Goal: Transaction & Acquisition: Purchase product/service

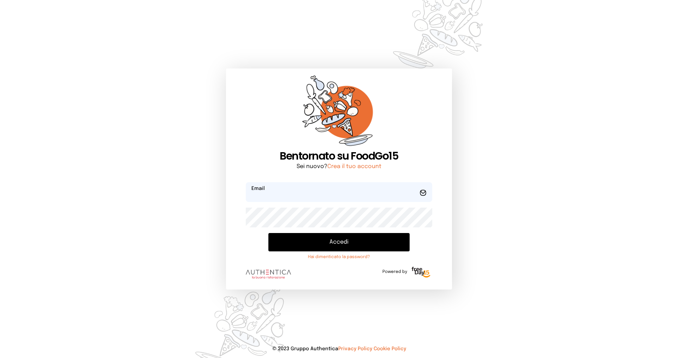
type input "**********"
click at [347, 242] on button "Accedi" at bounding box center [338, 242] width 141 height 18
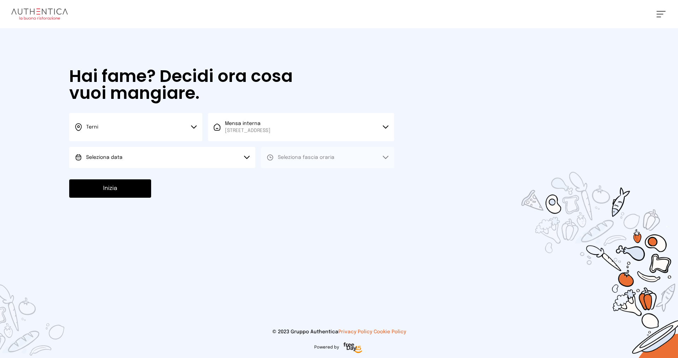
click at [142, 124] on button "Terni" at bounding box center [135, 127] width 133 height 28
click at [140, 151] on li "Terni" at bounding box center [135, 150] width 133 height 19
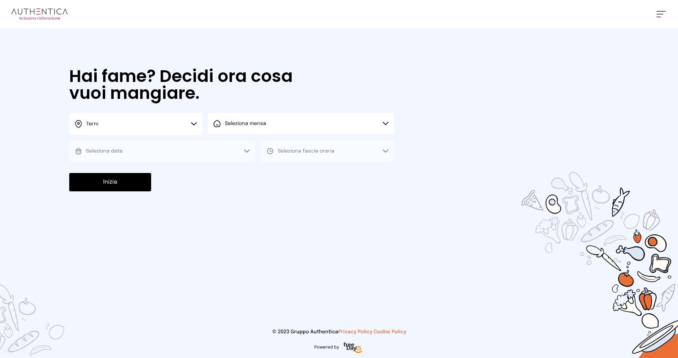
click at [255, 126] on span "Seleziona mensa" at bounding box center [245, 123] width 41 height 7
click at [262, 150] on span "[STREET_ADDRESS]" at bounding box center [248, 150] width 46 height 7
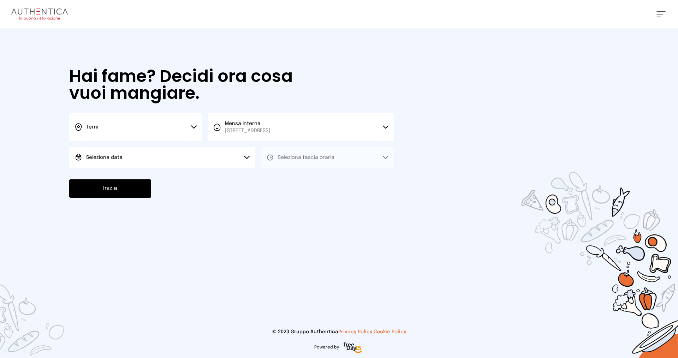
click at [144, 161] on button "Seleziona data" at bounding box center [162, 157] width 186 height 21
click at [156, 181] on li "[DATE], [DATE]" at bounding box center [162, 177] width 186 height 18
click at [276, 154] on button "Seleziona fascia oraria" at bounding box center [327, 157] width 133 height 21
click at [275, 179] on div "Pranzo" at bounding box center [280, 177] width 28 height 7
click at [115, 190] on button "Inizia" at bounding box center [110, 188] width 82 height 18
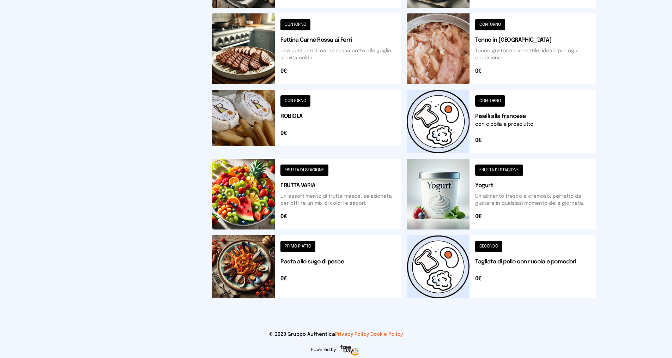
scroll to position [212, 0]
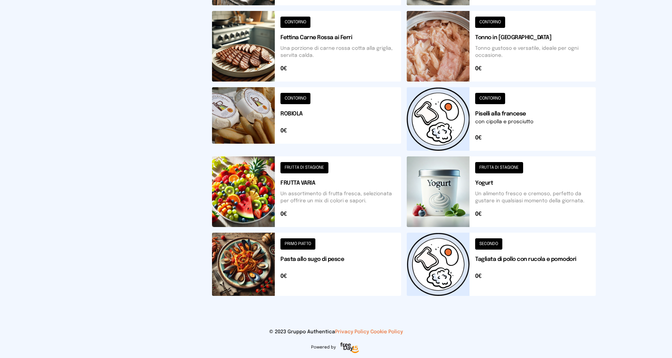
click at [316, 167] on button at bounding box center [306, 191] width 189 height 71
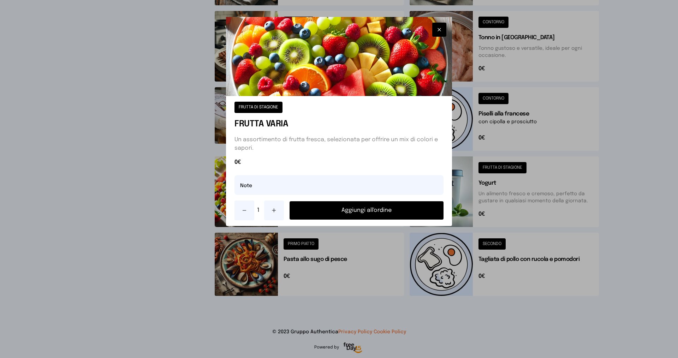
click at [348, 210] on button "Aggiungi all'ordine" at bounding box center [366, 210] width 154 height 18
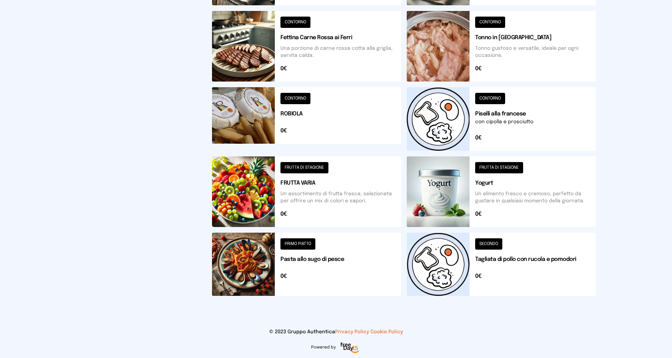
click at [502, 99] on button at bounding box center [501, 119] width 189 height 64
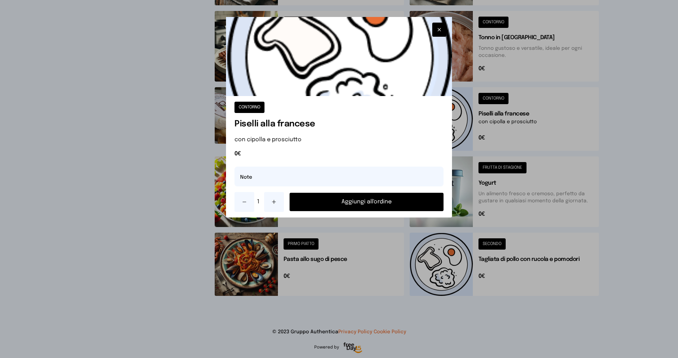
click at [415, 200] on button "Aggiungi all'ordine" at bounding box center [366, 202] width 154 height 18
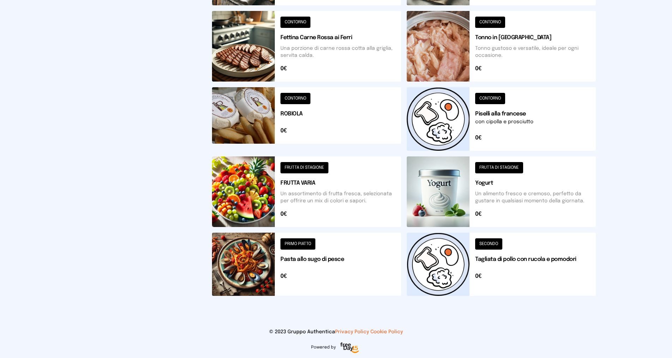
click at [308, 244] on button at bounding box center [306, 264] width 189 height 63
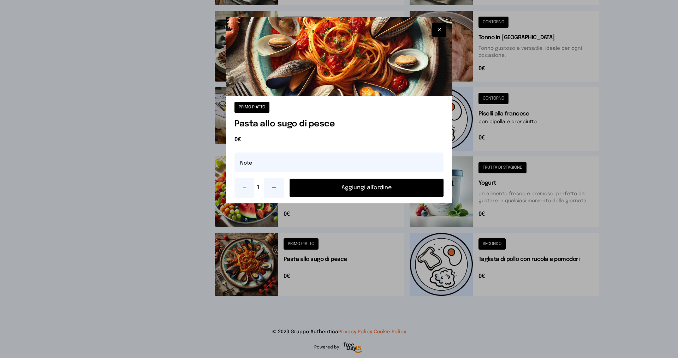
click at [341, 187] on button "Aggiungi all'ordine" at bounding box center [366, 188] width 154 height 18
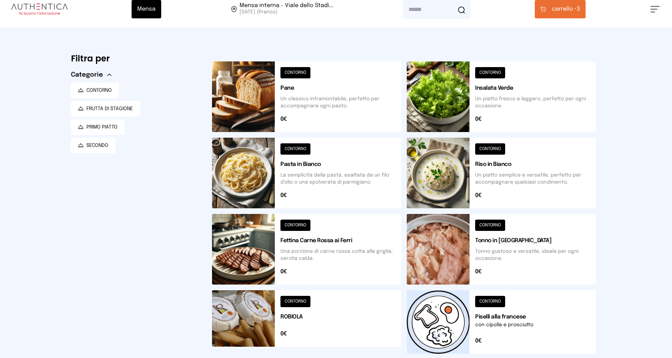
scroll to position [0, 0]
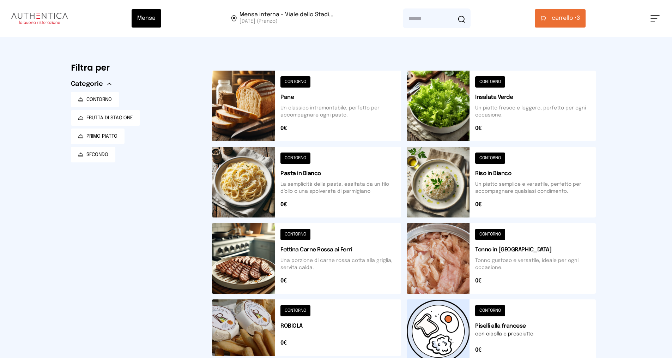
click at [572, 18] on span "carrello •" at bounding box center [564, 18] width 25 height 8
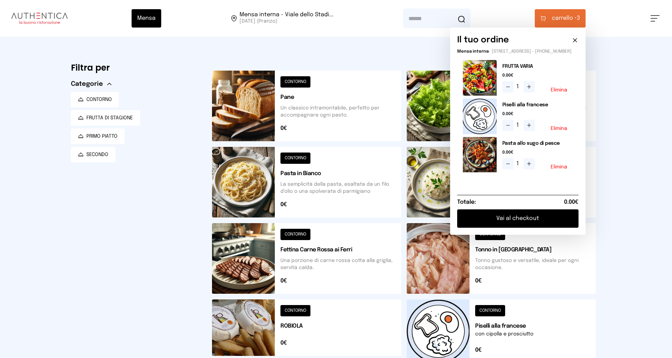
click at [534, 224] on button "Vai al checkout" at bounding box center [517, 218] width 121 height 18
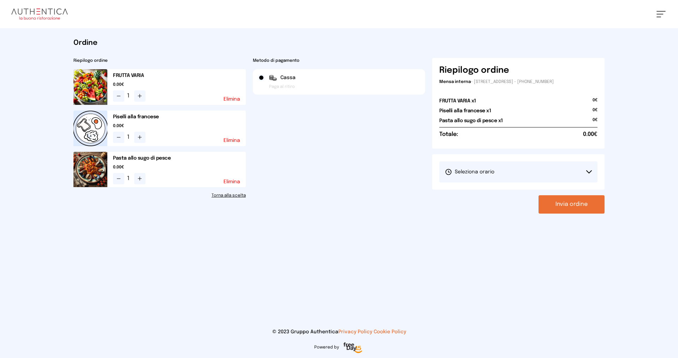
click at [481, 171] on span "Seleziona orario" at bounding box center [469, 171] width 49 height 7
click at [482, 191] on span "1° Turno (13:00 - 15:00)" at bounding box center [471, 191] width 53 height 7
click at [572, 204] on button "Invia ordine" at bounding box center [571, 204] width 66 height 18
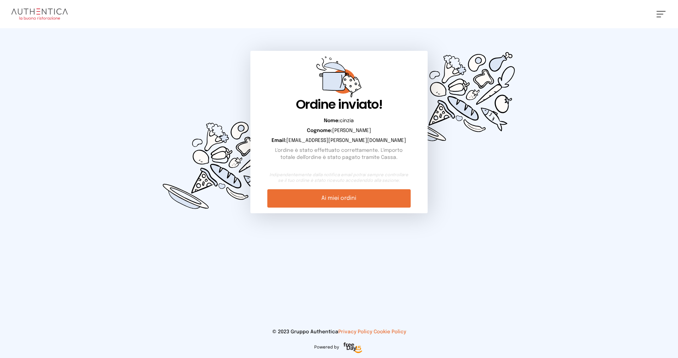
click at [318, 197] on link "Ai miei ordini" at bounding box center [338, 198] width 143 height 18
